Goal: Information Seeking & Learning: Learn about a topic

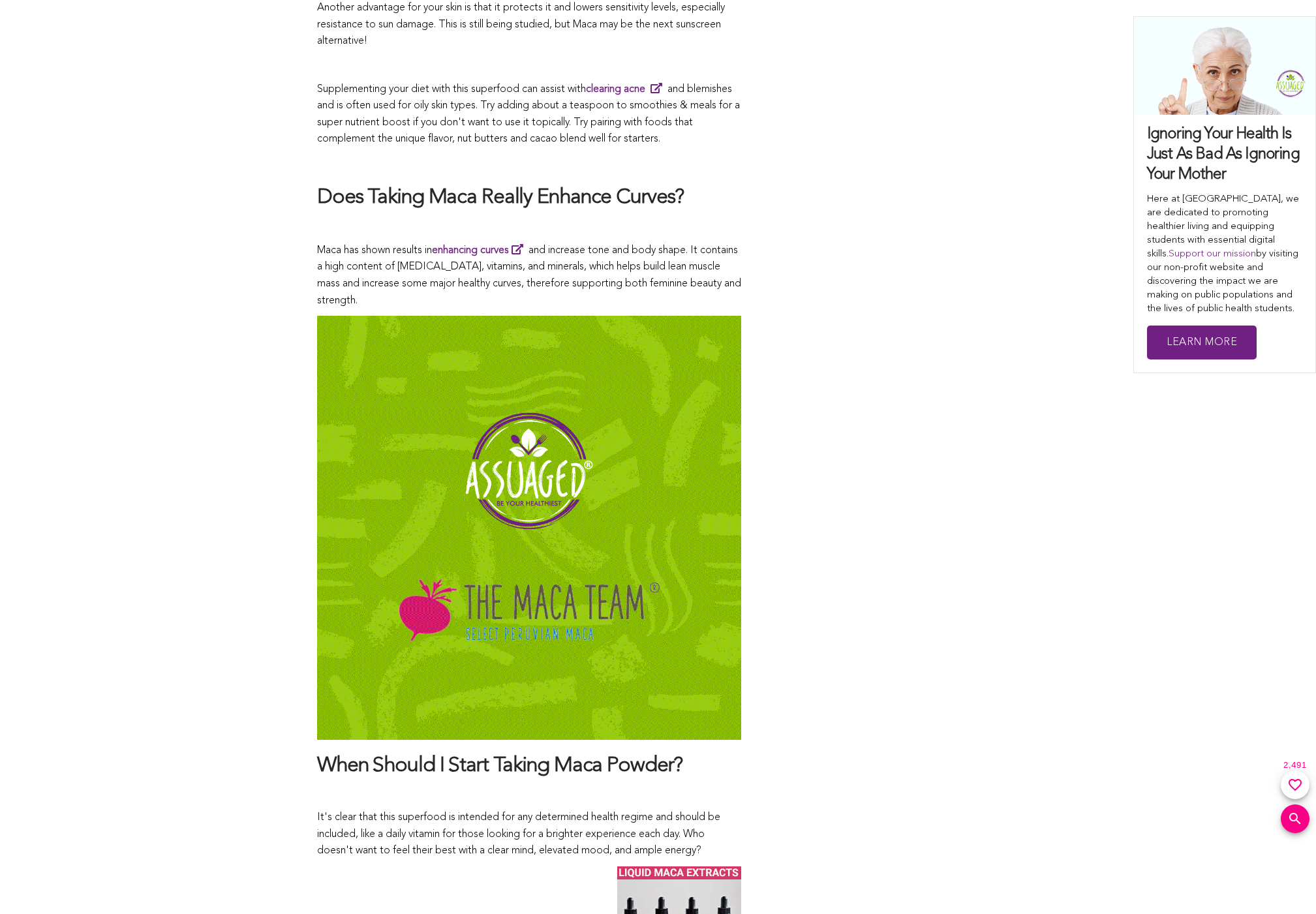
scroll to position [6769, 0]
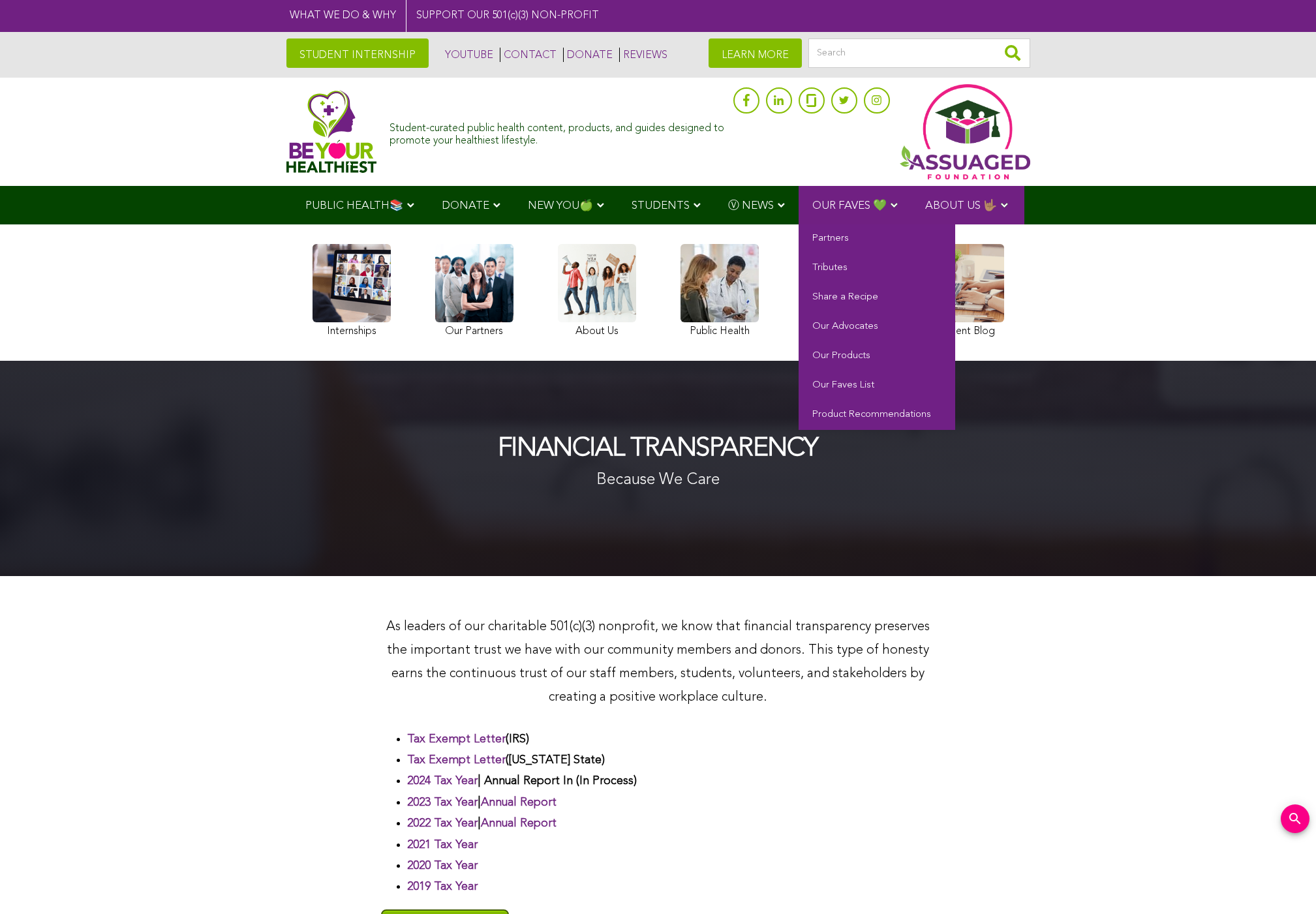
click at [852, 205] on span "OUR FAVES 💚" at bounding box center [849, 205] width 74 height 11
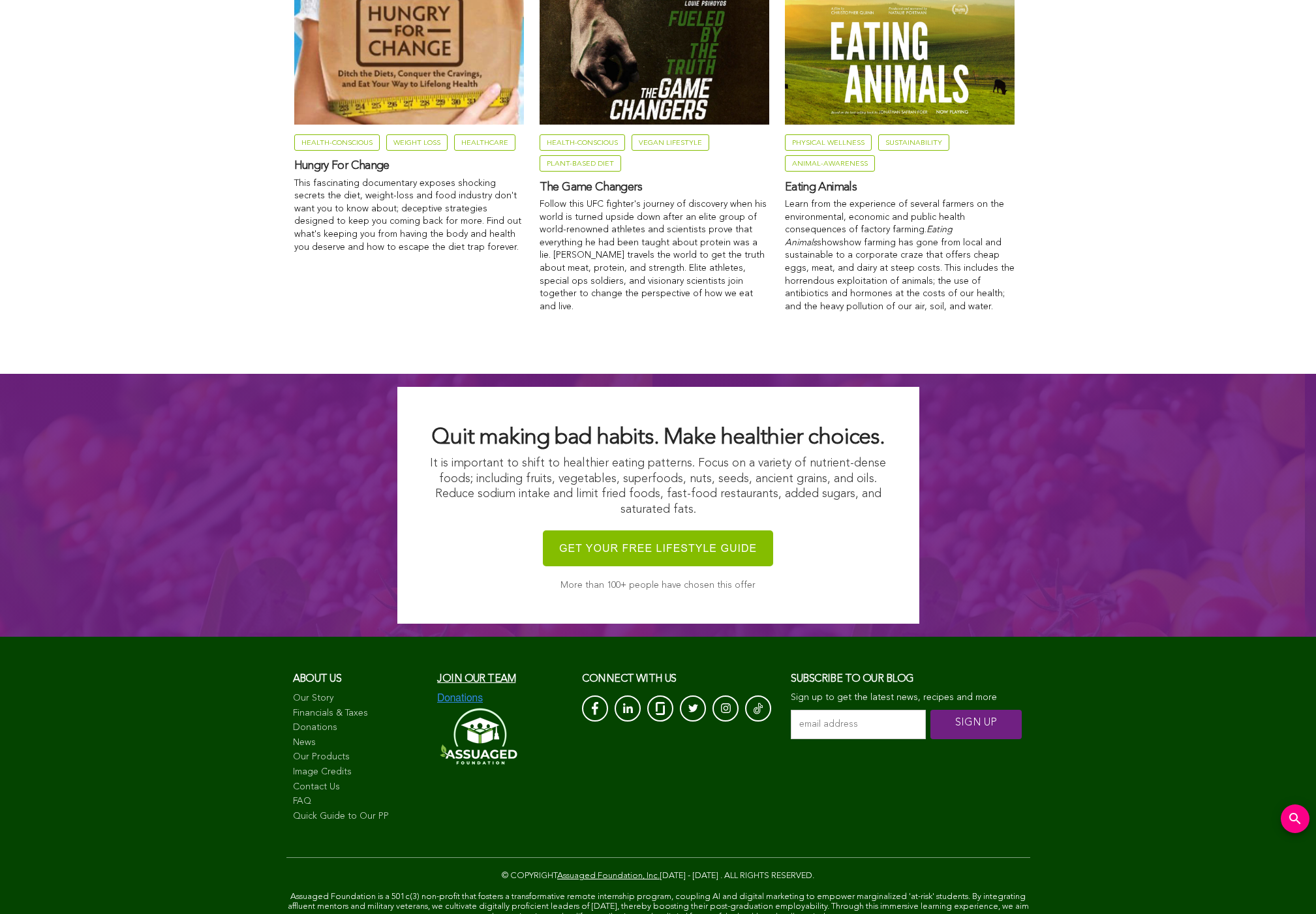
scroll to position [2102, 0]
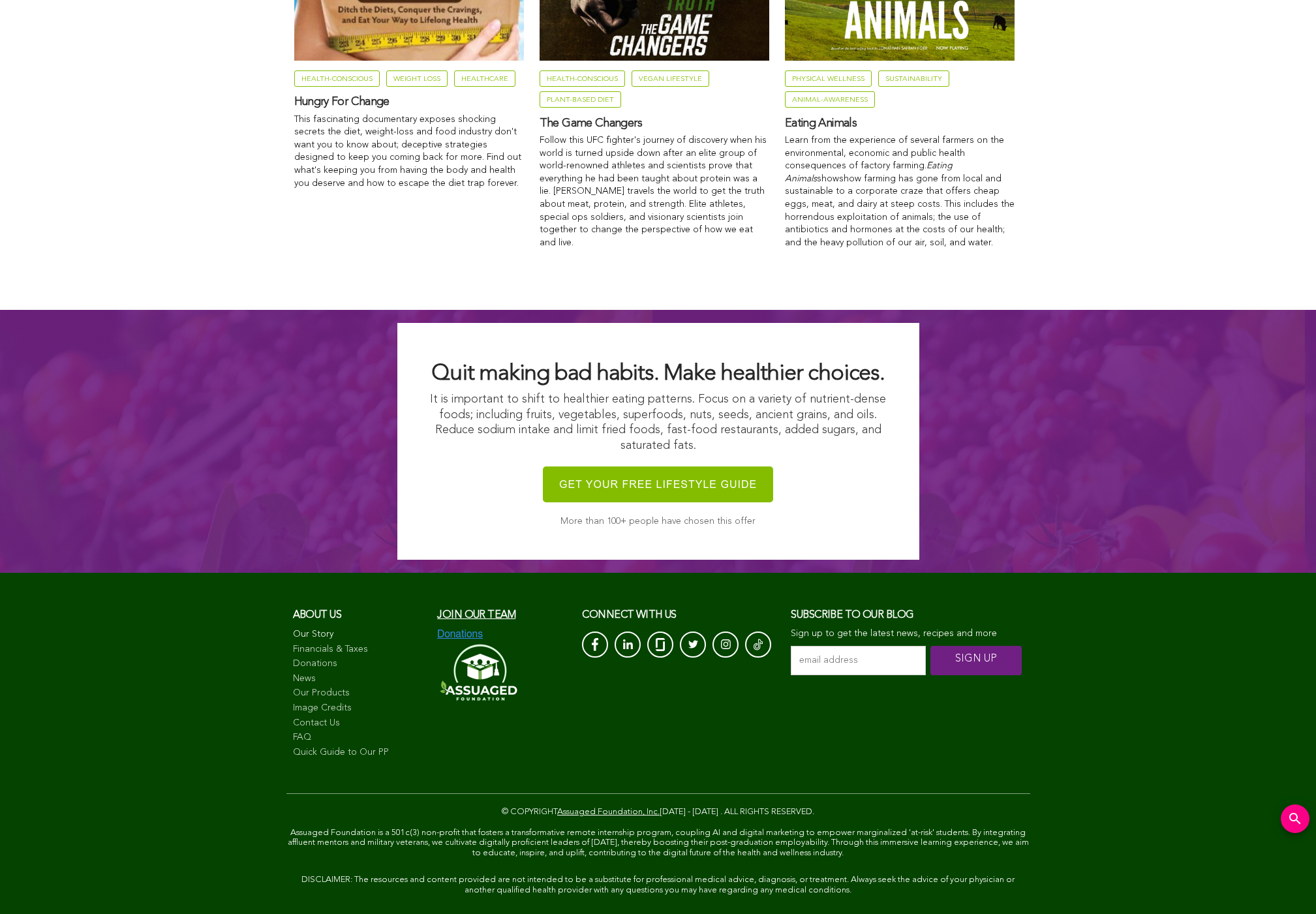
click at [358, 628] on link "Our Story" at bounding box center [358, 634] width 131 height 13
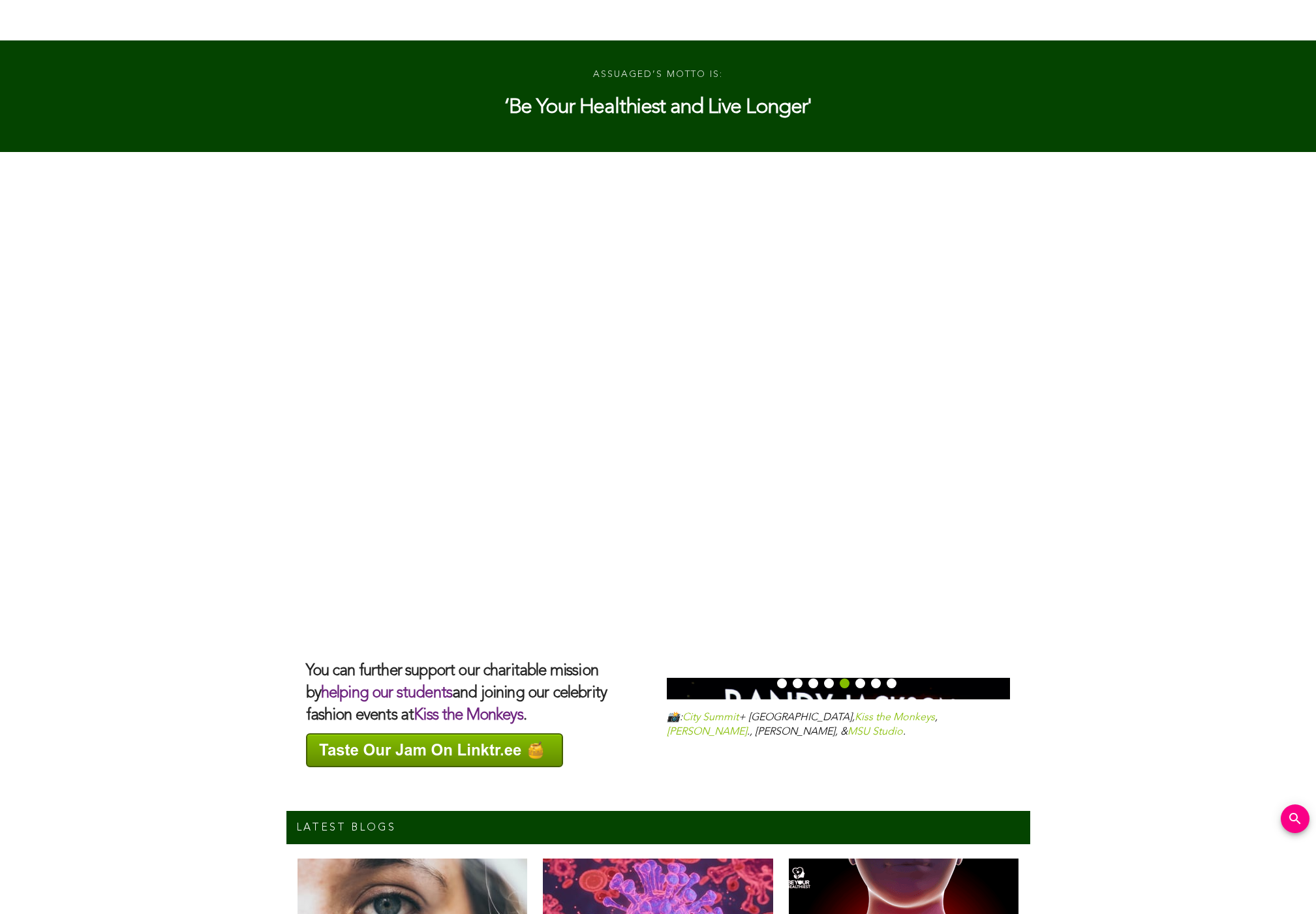
scroll to position [3388, 0]
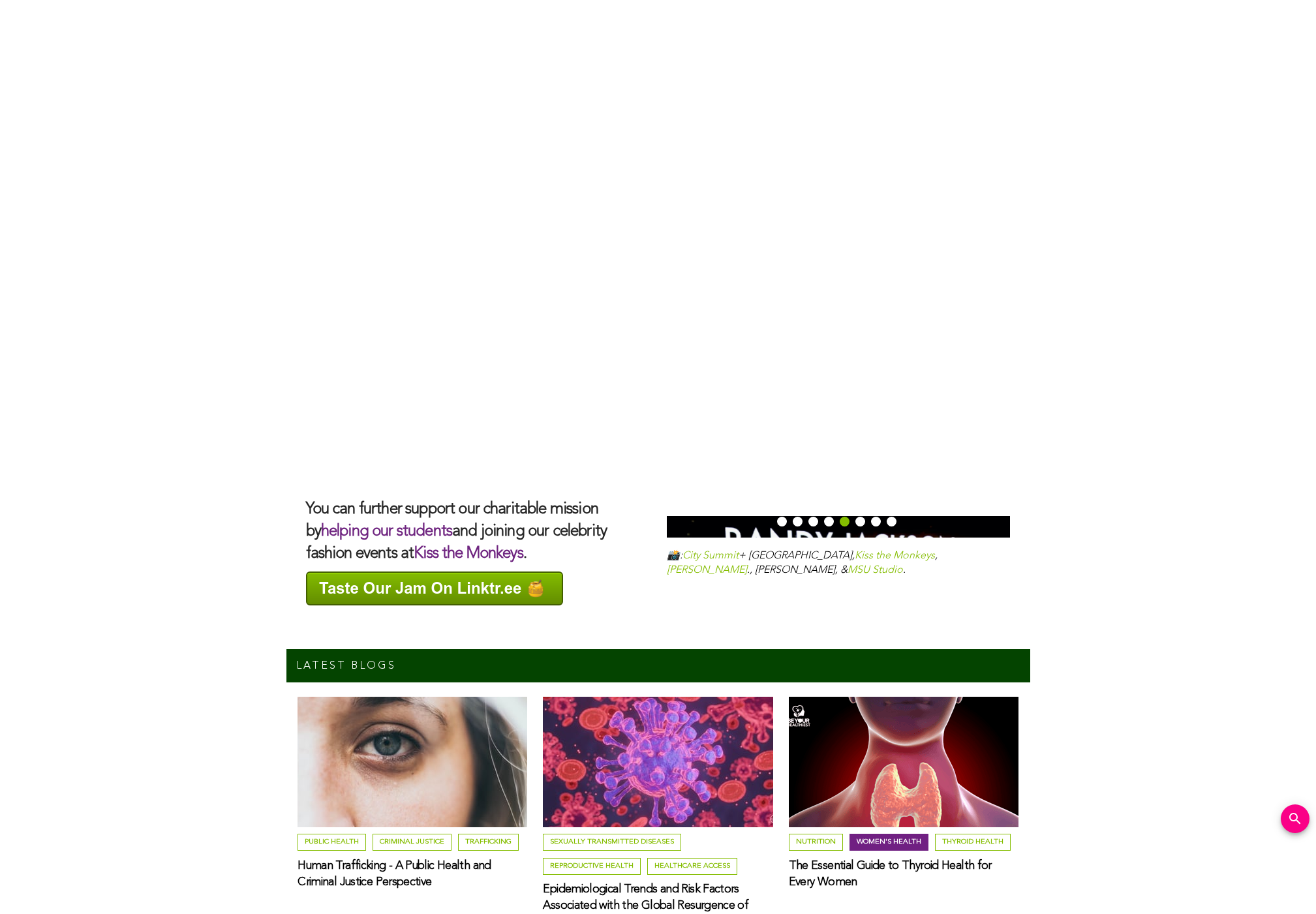
click at [886, 834] on link "Women's Health" at bounding box center [889, 842] width 79 height 17
